Goal: Transaction & Acquisition: Book appointment/travel/reservation

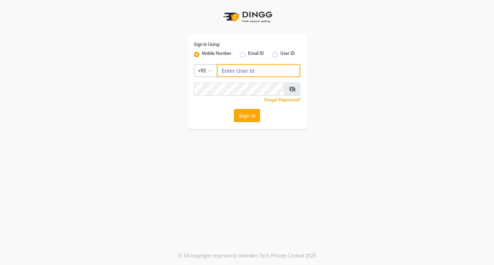
type input "8134949766"
click at [258, 113] on button "Sign In" at bounding box center [247, 115] width 26 height 13
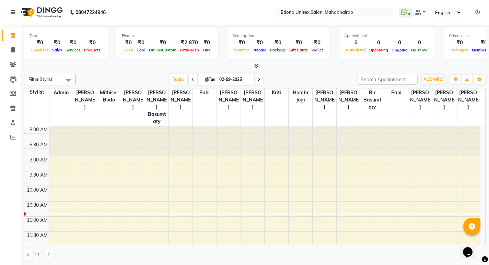
click at [58, 78] on span "Filter Stylist" at bounding box center [49, 80] width 51 height 12
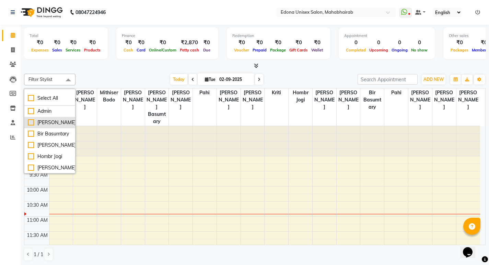
click at [31, 123] on div "[PERSON_NAME]" at bounding box center [50, 122] width 44 height 7
checkbox input "true"
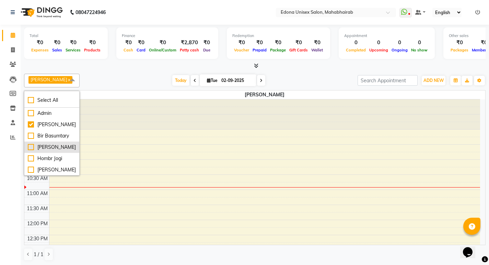
drag, startPoint x: 35, startPoint y: 141, endPoint x: 37, endPoint y: 152, distance: 11.8
click at [36, 140] on div "Bir Basumtary" at bounding box center [52, 135] width 48 height 7
checkbox input "true"
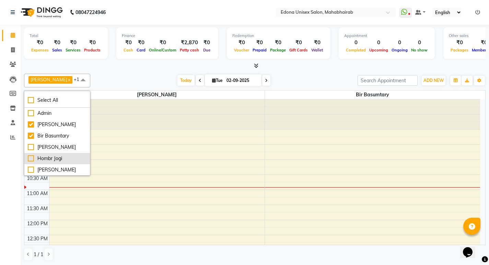
click at [34, 162] on div "Hombr Jogi" at bounding box center [57, 158] width 59 height 7
checkbox input "true"
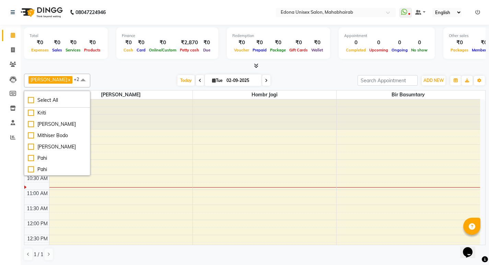
scroll to position [81, 0]
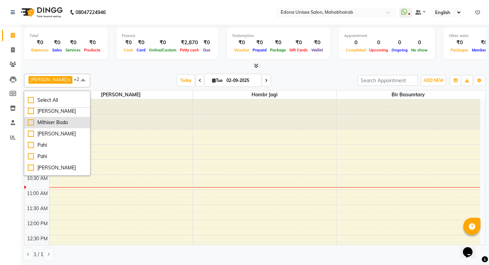
drag, startPoint x: 31, startPoint y: 146, endPoint x: 41, endPoint y: 146, distance: 9.6
click at [40, 126] on div "Mithiser Bodo" at bounding box center [57, 122] width 59 height 7
checkbox input "true"
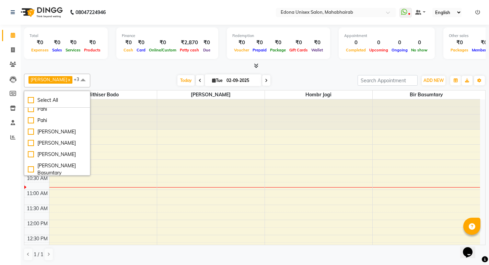
scroll to position [137, 0]
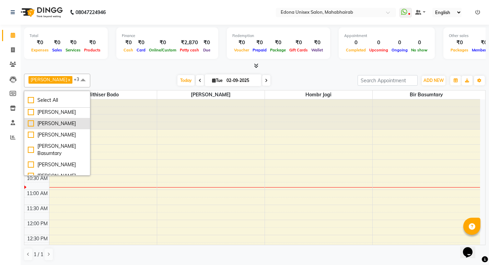
click at [30, 127] on div "[PERSON_NAME]" at bounding box center [57, 123] width 59 height 7
checkbox input "true"
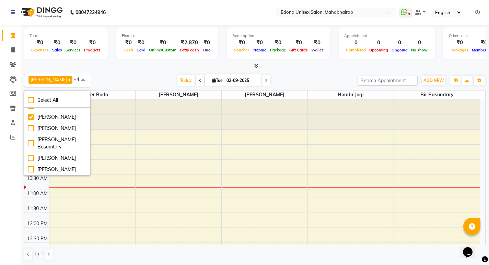
scroll to position [163, 0]
click at [31, 132] on div "[PERSON_NAME]" at bounding box center [57, 128] width 59 height 7
checkbox input "true"
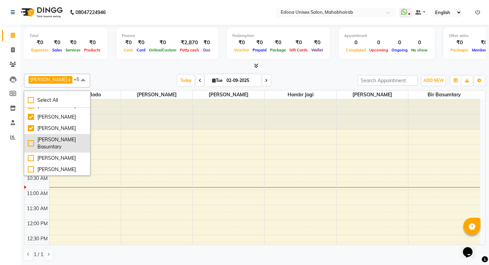
drag, startPoint x: 32, startPoint y: 166, endPoint x: 39, endPoint y: 164, distance: 7.7
click at [33, 151] on div "[PERSON_NAME] Basumtary" at bounding box center [57, 143] width 59 height 14
checkbox input "true"
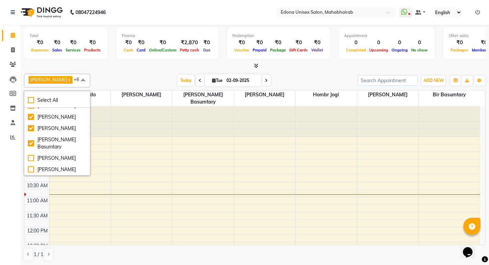
scroll to position [194, 0]
click at [28, 169] on div "[PERSON_NAME]" at bounding box center [57, 169] width 59 height 7
checkbox input "true"
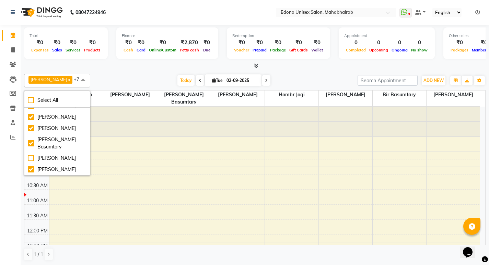
click at [76, 81] on span at bounding box center [83, 80] width 14 height 13
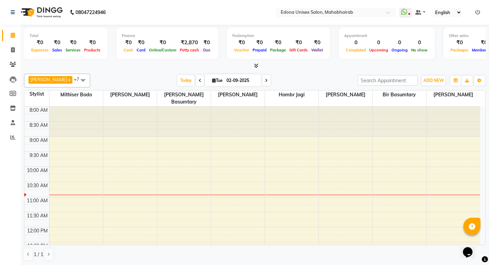
click at [262, 80] on span at bounding box center [266, 80] width 8 height 11
type input "[DATE]"
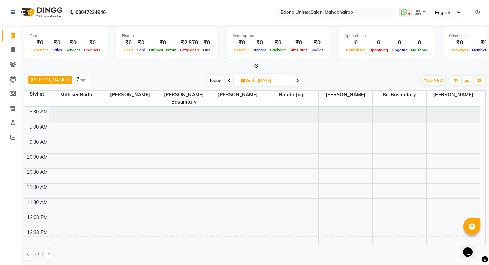
scroll to position [37, 0]
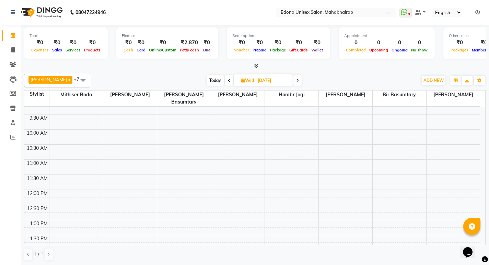
click at [302, 141] on div "8:00 AM 8:30 AM 9:00 AM 9:30 AM 10:00 AM 10:30 AM 11:00 AM 11:30 AM 12:00 PM 12…" at bounding box center [252, 265] width 456 height 392
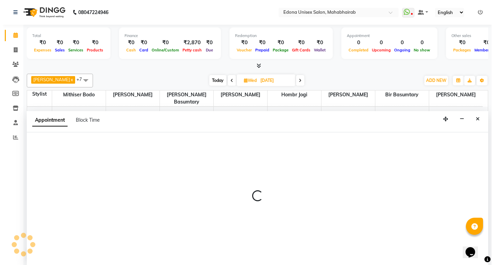
scroll to position [0, 0]
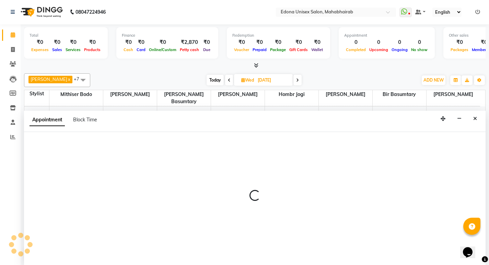
select select "47303"
select select "630"
select select "tentative"
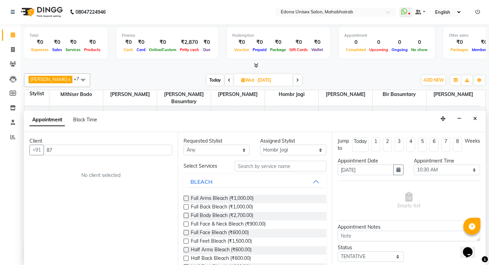
type input "8"
type input "a"
click at [94, 152] on input "8474016480" at bounding box center [94, 150] width 100 height 11
type input "8474016480"
click at [164, 151] on span "Add Client" at bounding box center [158, 150] width 23 height 6
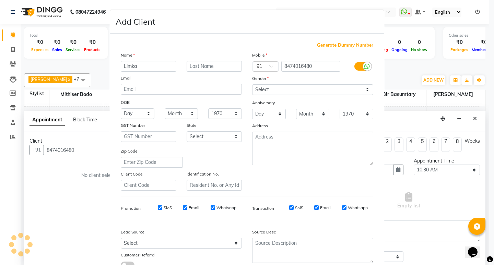
type input "Limka"
drag, startPoint x: 348, startPoint y: 86, endPoint x: 344, endPoint y: 93, distance: 7.4
click at [348, 86] on select "Select [DEMOGRAPHIC_DATA] [DEMOGRAPHIC_DATA] Other Prefer Not To Say" at bounding box center [312, 89] width 121 height 11
select select "[DEMOGRAPHIC_DATA]"
click at [252, 84] on select "Select [DEMOGRAPHIC_DATA] [DEMOGRAPHIC_DATA] Other Prefer Not To Say" at bounding box center [312, 89] width 121 height 11
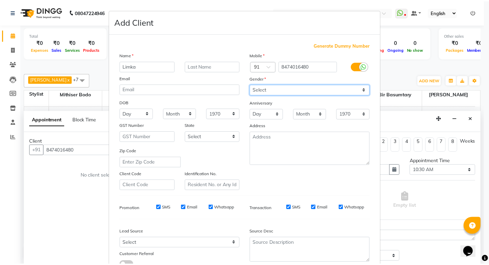
scroll to position [51, 0]
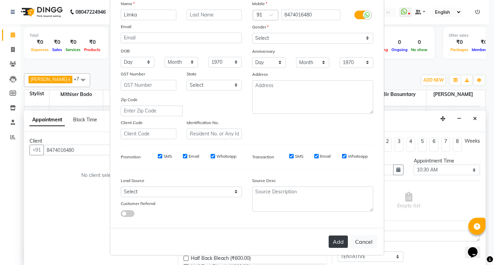
drag, startPoint x: 330, startPoint y: 239, endPoint x: 330, endPoint y: 235, distance: 3.8
click at [330, 239] on button "Add" at bounding box center [338, 242] width 19 height 12
select select
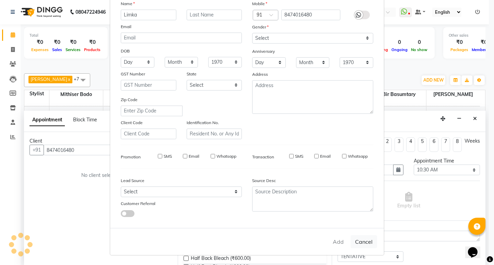
select select
checkbox input "false"
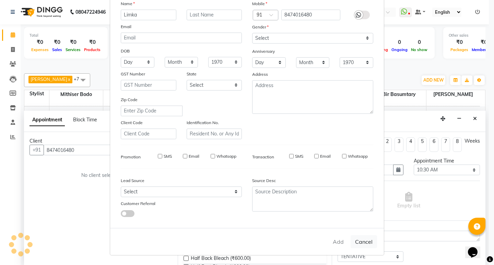
checkbox input "false"
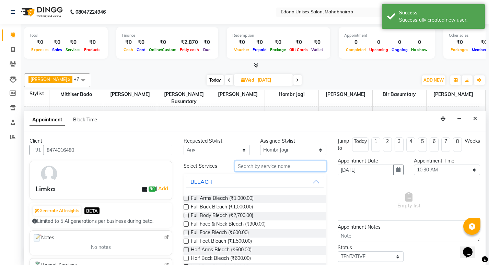
click at [281, 163] on input "text" at bounding box center [281, 166] width 92 height 11
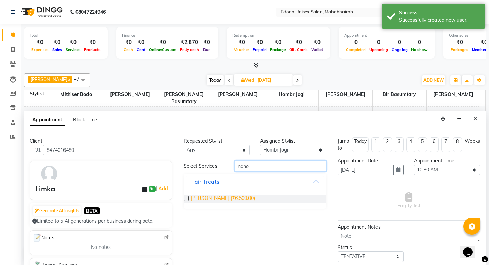
type input "nano"
click at [234, 202] on span "[PERSON_NAME] (₹6,500.00)" at bounding box center [223, 199] width 64 height 9
checkbox input "false"
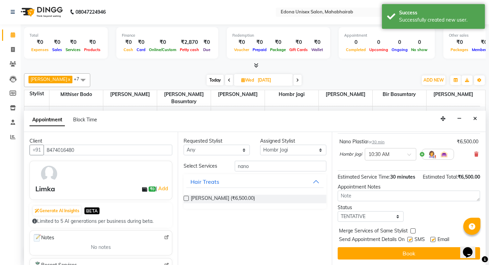
scroll to position [55, 0]
drag, startPoint x: 429, startPoint y: 254, endPoint x: 306, endPoint y: 232, distance: 124.7
click at [430, 254] on button "Book" at bounding box center [409, 253] width 142 height 12
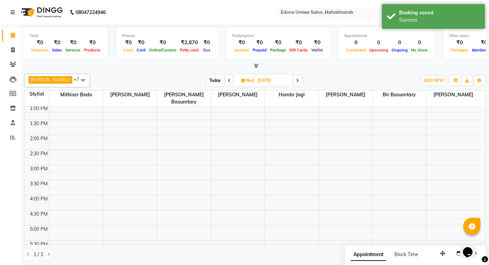
scroll to position [156, 0]
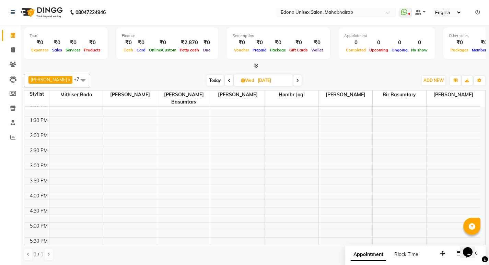
click at [66, 204] on div "8:00 AM 8:30 AM 9:00 AM 9:30 AM 10:00 AM 10:30 AM 11:00 AM 11:30 AM 12:00 PM 12…" at bounding box center [252, 147] width 456 height 392
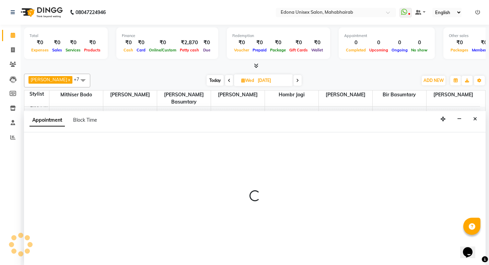
scroll to position [0, 0]
select select "35904"
select select "990"
select select "tentative"
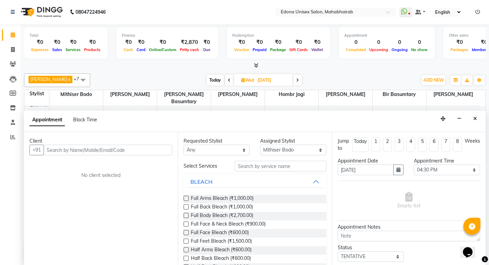
click at [124, 152] on input "text" at bounding box center [108, 150] width 129 height 11
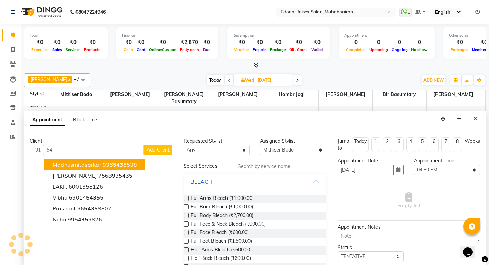
type input "5"
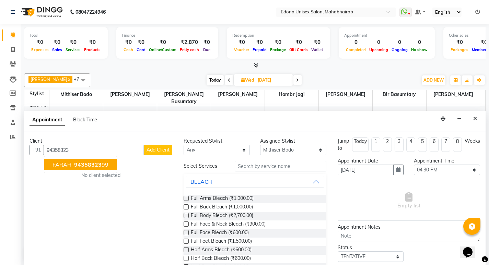
click at [88, 166] on span "94358323" at bounding box center [87, 164] width 27 height 7
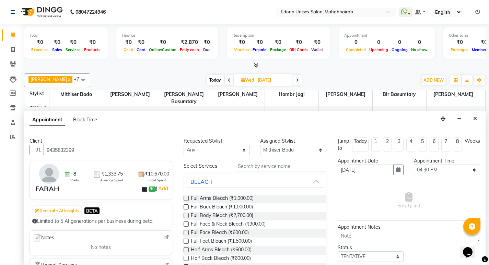
type input "9435832399"
click at [287, 169] on input "text" at bounding box center [281, 166] width 92 height 11
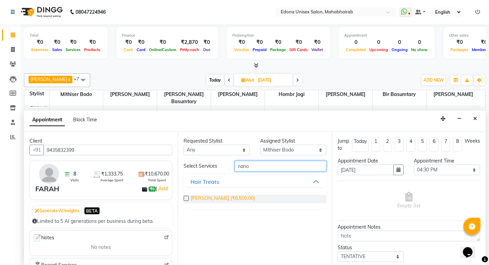
type input "nano"
click at [236, 197] on span "[PERSON_NAME] (₹6,500.00)" at bounding box center [223, 199] width 64 height 9
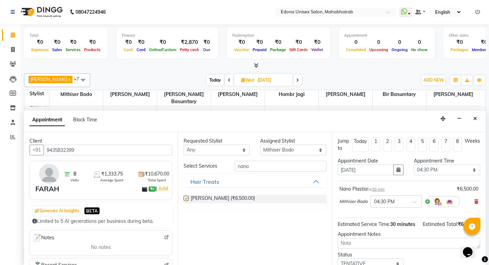
checkbox input "false"
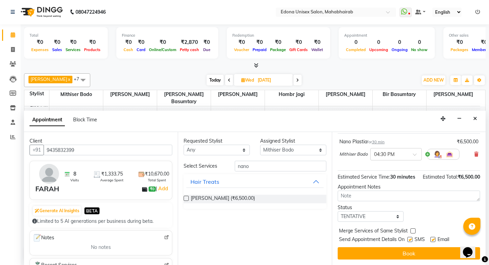
drag, startPoint x: 406, startPoint y: 249, endPoint x: 389, endPoint y: 241, distance: 19.5
click at [406, 249] on button "Book" at bounding box center [409, 253] width 142 height 12
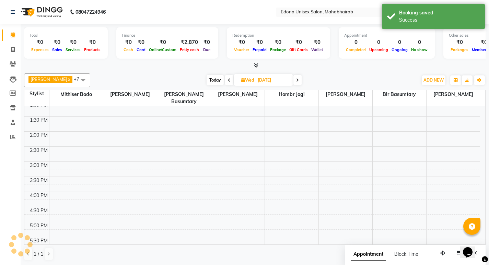
scroll to position [0, 0]
click at [228, 82] on icon at bounding box center [229, 81] width 3 height 4
type input "02-09-2025"
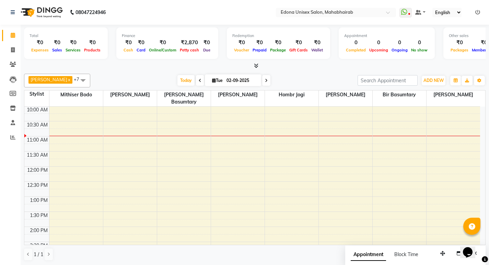
scroll to position [73, 0]
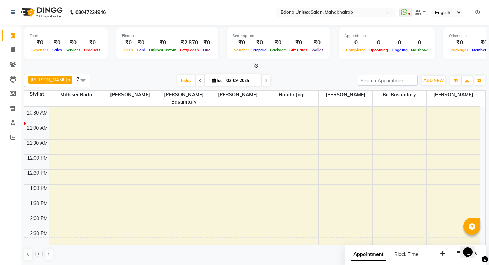
click at [70, 149] on div "8:00 AM 8:30 AM 9:00 AM 9:30 AM 10:00 AM 10:30 AM 11:00 AM 11:30 AM 12:00 PM 12…" at bounding box center [252, 230] width 456 height 392
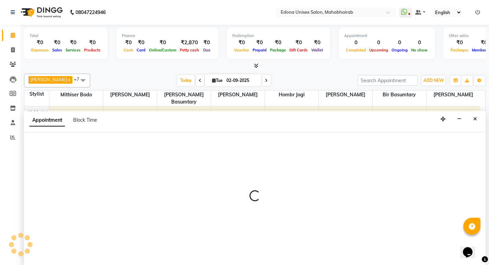
scroll to position [0, 0]
select select "35904"
select select "tentative"
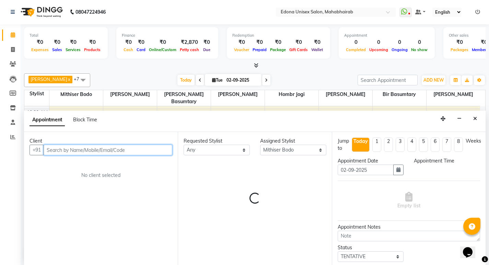
select select "720"
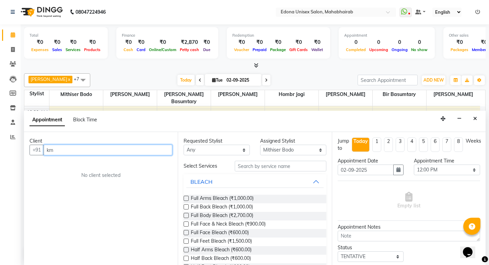
type input "k"
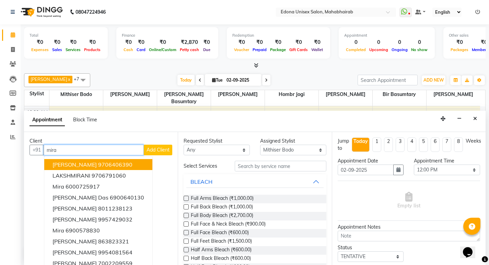
drag, startPoint x: 87, startPoint y: 165, endPoint x: 160, endPoint y: 190, distance: 76.8
click at [98, 165] on ngb-highlight "9706406390" at bounding box center [115, 164] width 34 height 7
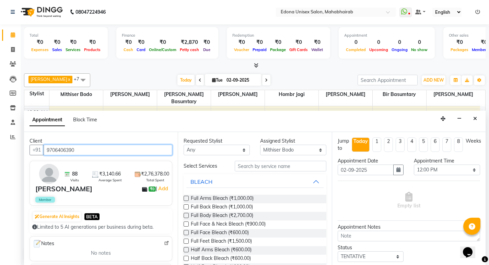
type input "9706406390"
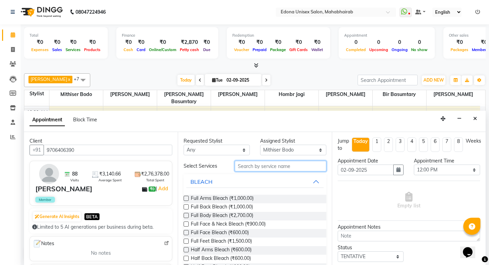
click at [301, 167] on input "text" at bounding box center [281, 166] width 92 height 11
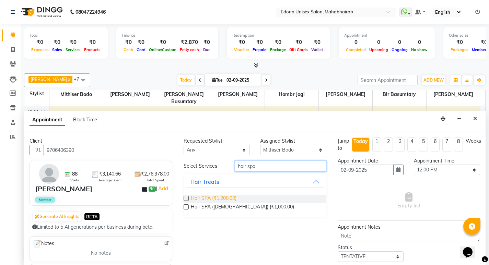
type input "hair spa"
click at [212, 197] on span "Hair SPA (₹1,200.00)" at bounding box center [214, 199] width 46 height 9
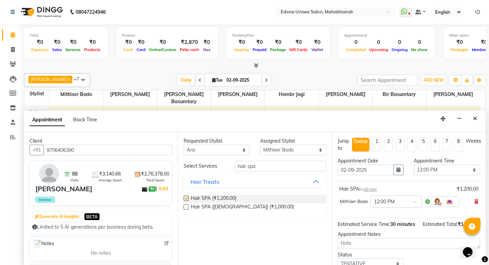
checkbox input "false"
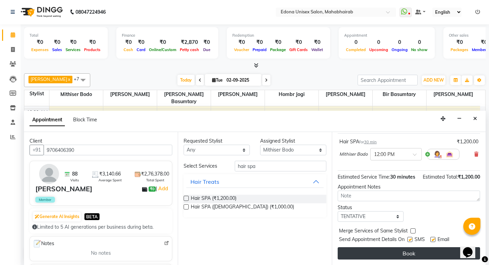
click at [417, 258] on button "Book" at bounding box center [409, 253] width 142 height 12
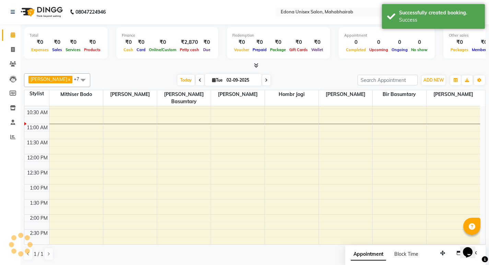
scroll to position [0, 0]
